Goal: Find specific page/section: Find specific page/section

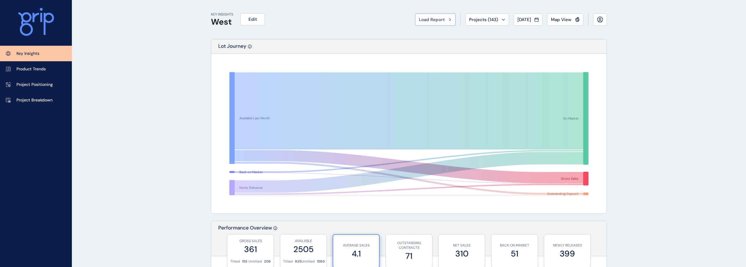
click at [417, 24] on button "Load Report" at bounding box center [435, 19] width 40 height 12
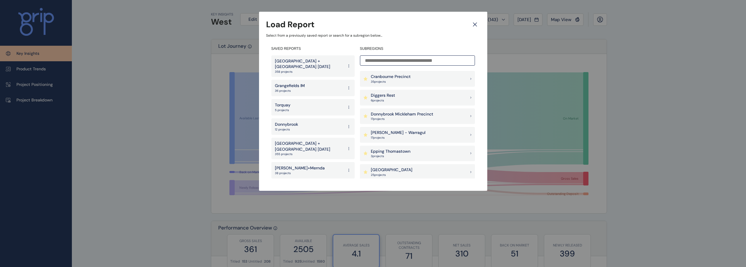
scroll to position [205, 0]
click at [398, 136] on p "17 project s" at bounding box center [398, 138] width 55 height 4
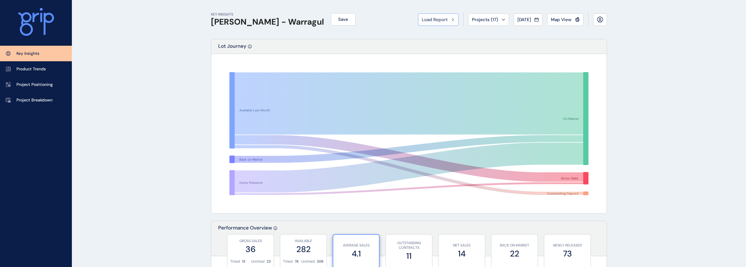
click at [428, 19] on span "Load Report" at bounding box center [435, 20] width 26 height 6
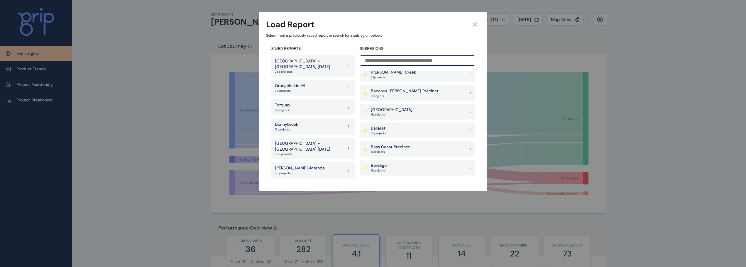
scroll to position [29, 0]
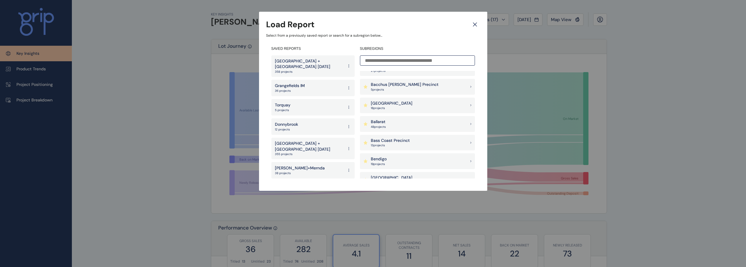
click at [473, 23] on icon at bounding box center [475, 24] width 11 height 10
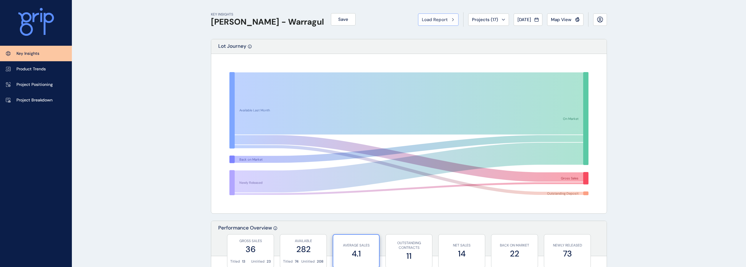
click at [432, 22] on span "Load Report" at bounding box center [435, 20] width 26 height 6
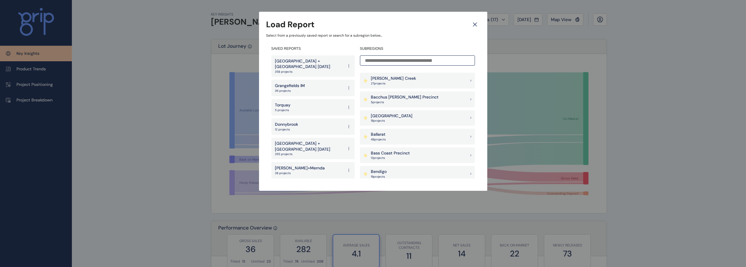
scroll to position [59, 0]
click at [382, 92] on p "Ballarat" at bounding box center [378, 93] width 15 height 6
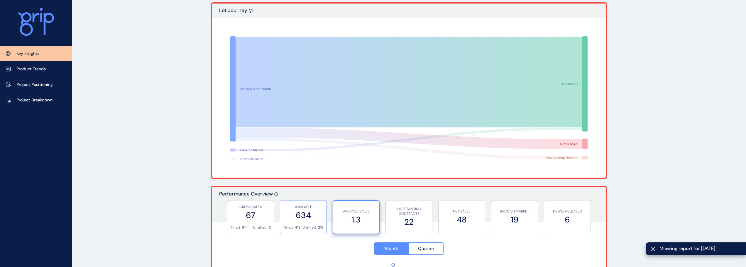
scroll to position [88, 0]
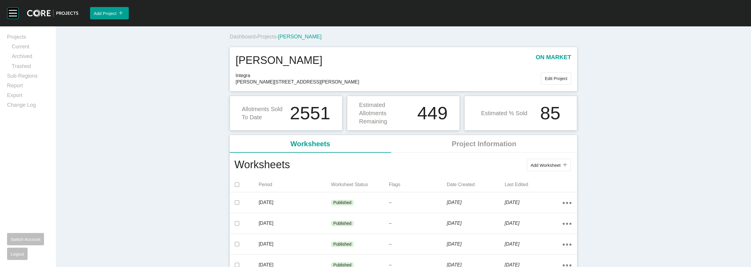
click at [27, 77] on link "Sub-Regions" at bounding box center [28, 77] width 42 height 10
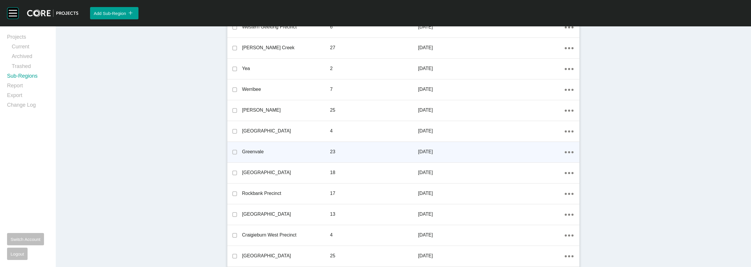
scroll to position [176, 0]
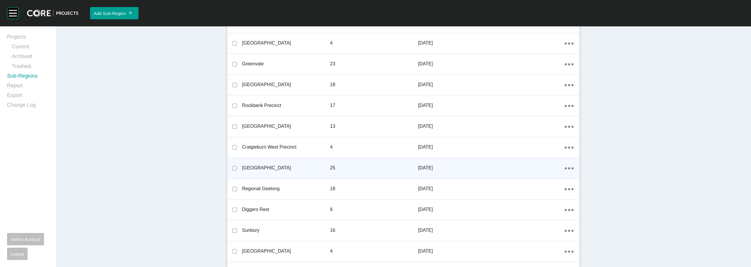
click at [571, 168] on ellipse at bounding box center [572, 168] width 2 height 2
click at [547, 172] on link "Edit" at bounding box center [546, 169] width 16 height 9
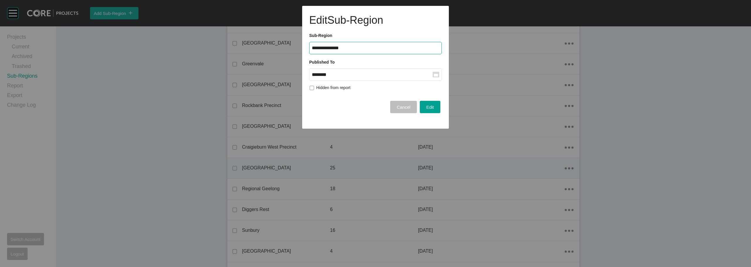
click at [376, 76] on input "********" at bounding box center [372, 74] width 121 height 5
click at [347, 122] on div "Aug" at bounding box center [342, 122] width 15 height 9
click at [432, 103] on div "Edit" at bounding box center [430, 107] width 11 height 8
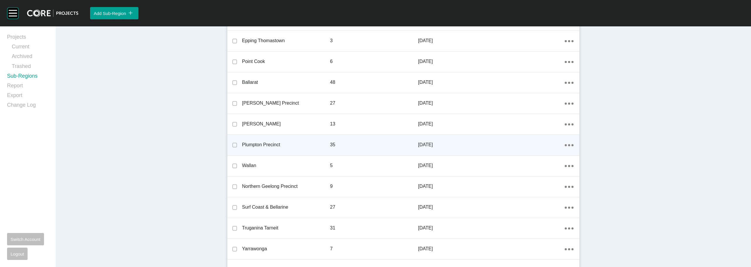
scroll to position [591, 0]
